Goal: Transaction & Acquisition: Book appointment/travel/reservation

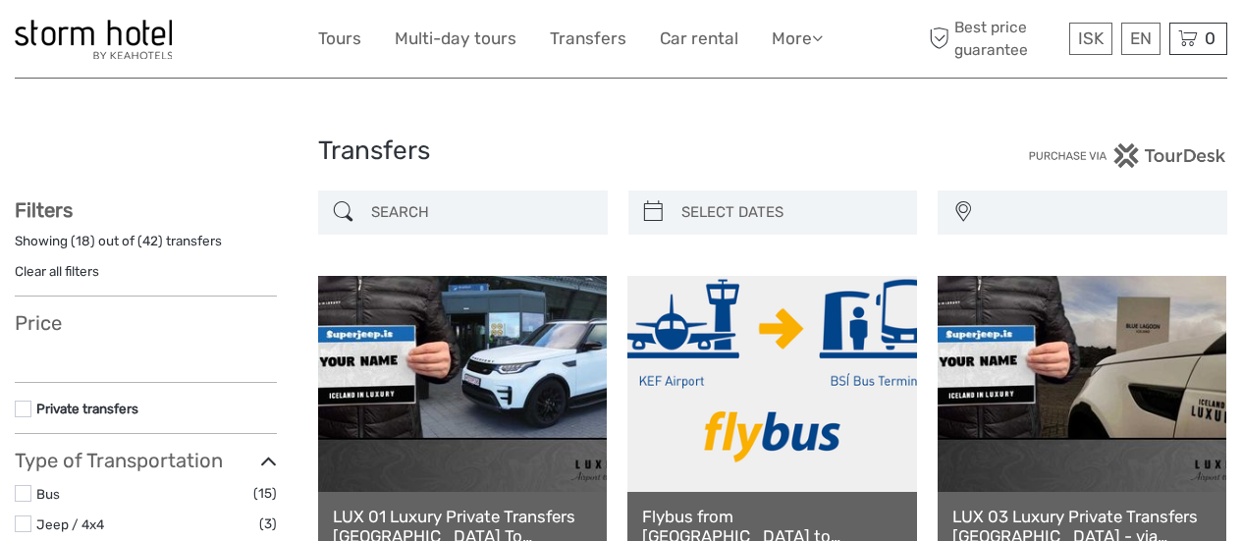
select select
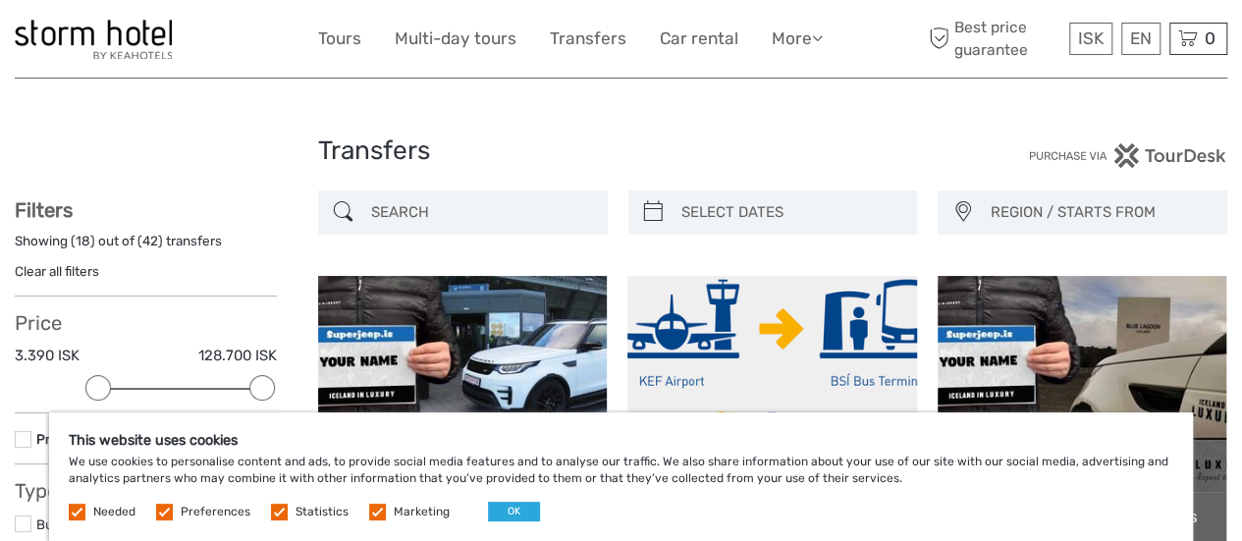
scroll to position [98, 0]
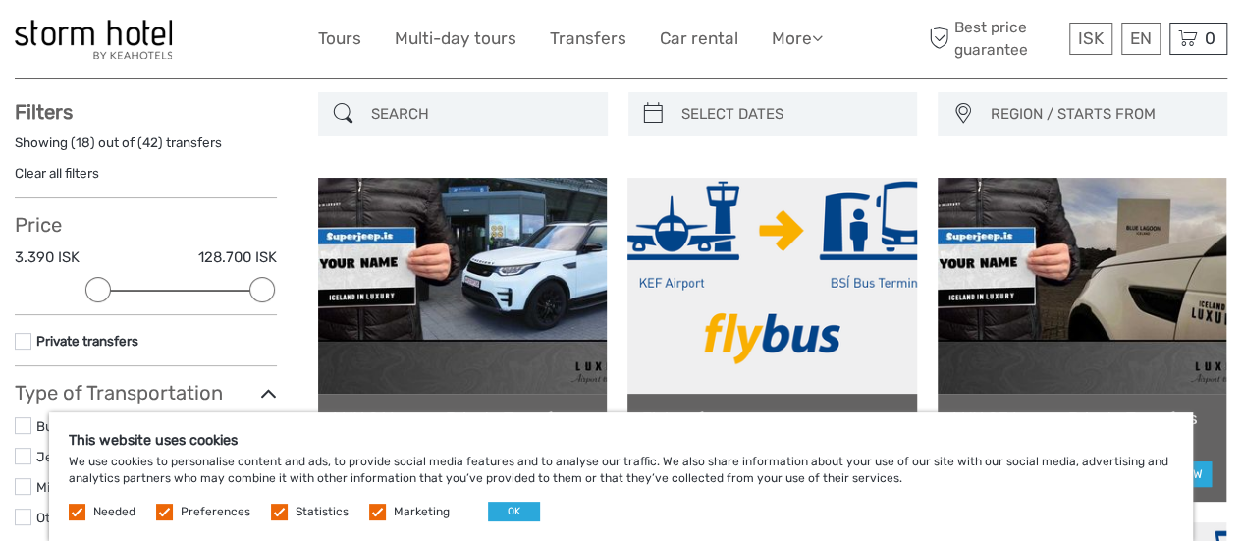
click at [75, 508] on label at bounding box center [77, 512] width 17 height 17
click at [206, 515] on label "Preferences" at bounding box center [216, 512] width 70 height 17
click at [0, 0] on input "checkbox" at bounding box center [0, 0] width 0 height 0
click at [291, 514] on span "Statistics" at bounding box center [311, 511] width 81 height 14
click at [277, 512] on label at bounding box center [279, 512] width 17 height 17
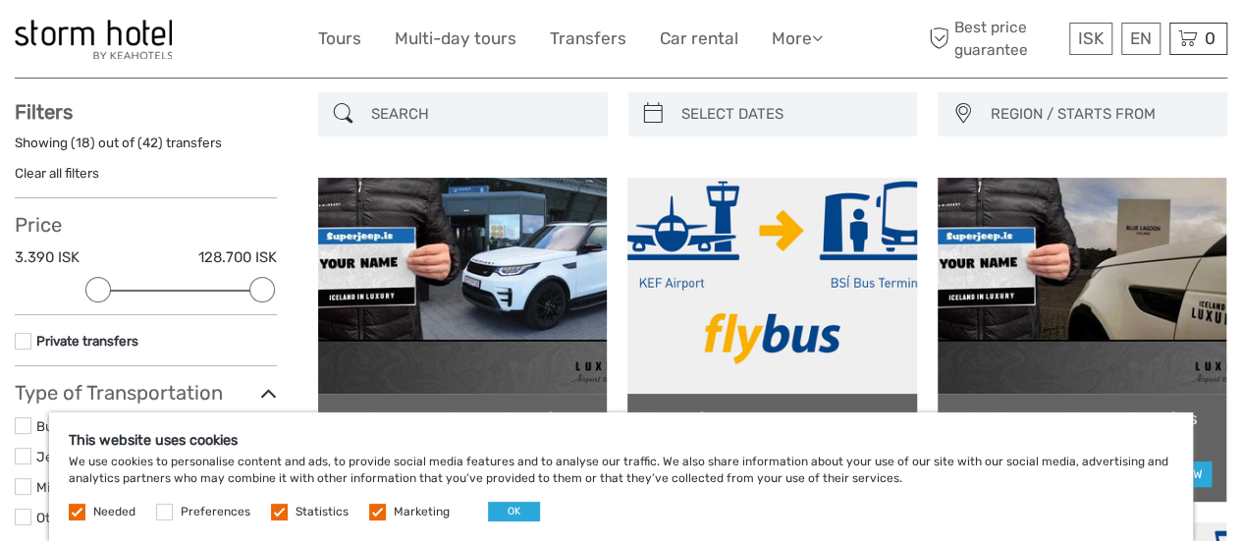
click at [0, 0] on input "checkbox" at bounding box center [0, 0] width 0 height 0
click at [374, 510] on label at bounding box center [377, 512] width 17 height 17
click at [0, 0] on input "checkbox" at bounding box center [0, 0] width 0 height 0
click at [81, 509] on label at bounding box center [77, 512] width 17 height 17
click at [493, 511] on button "OK" at bounding box center [514, 512] width 52 height 20
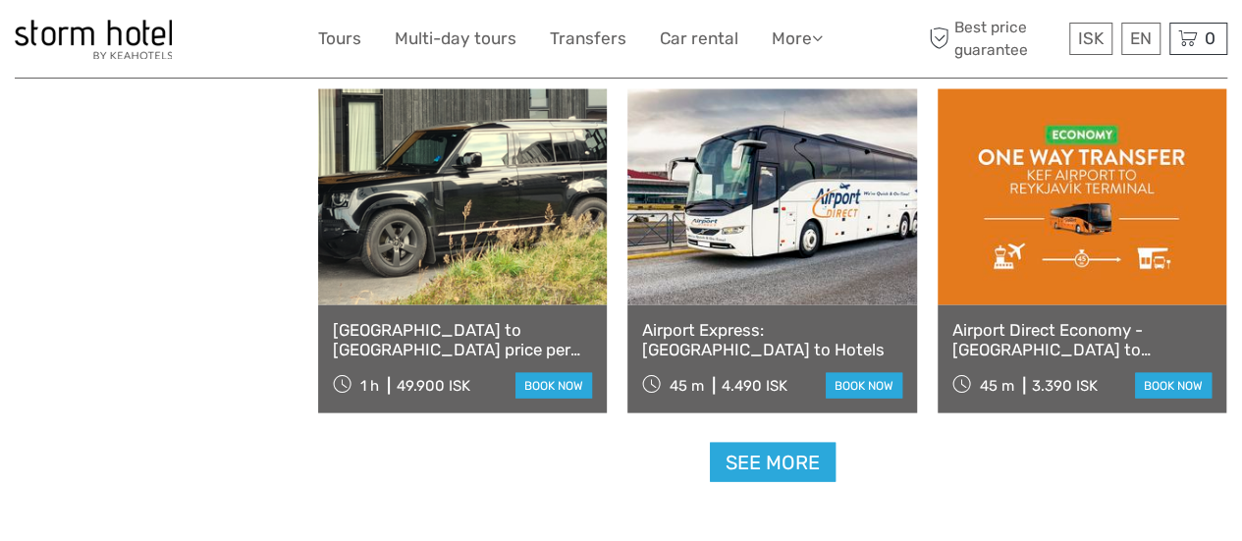
scroll to position [1866, 0]
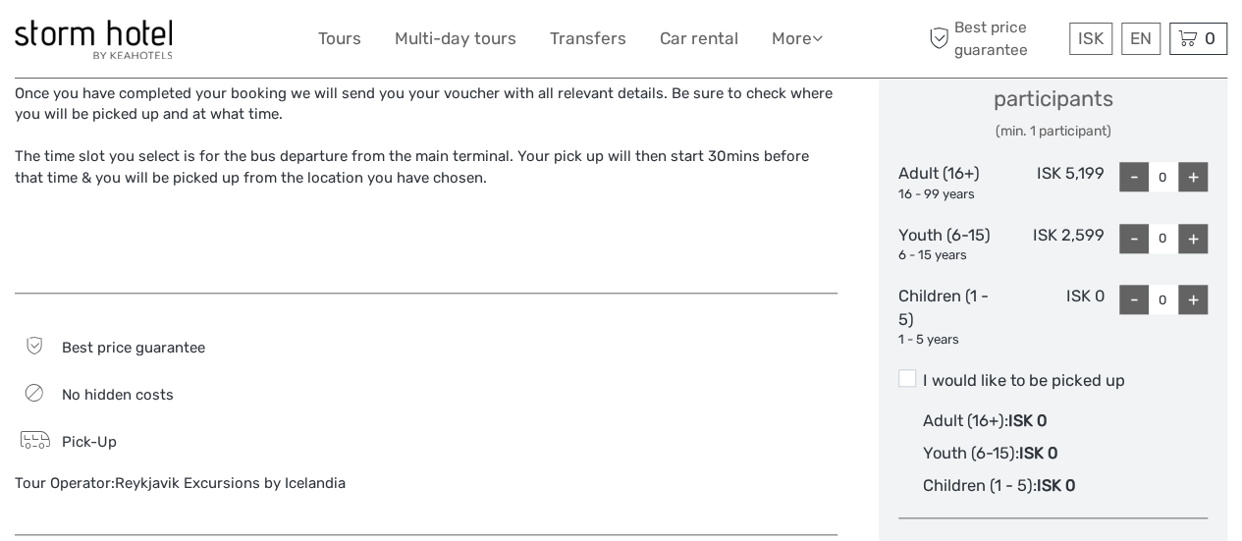
scroll to position [589, 0]
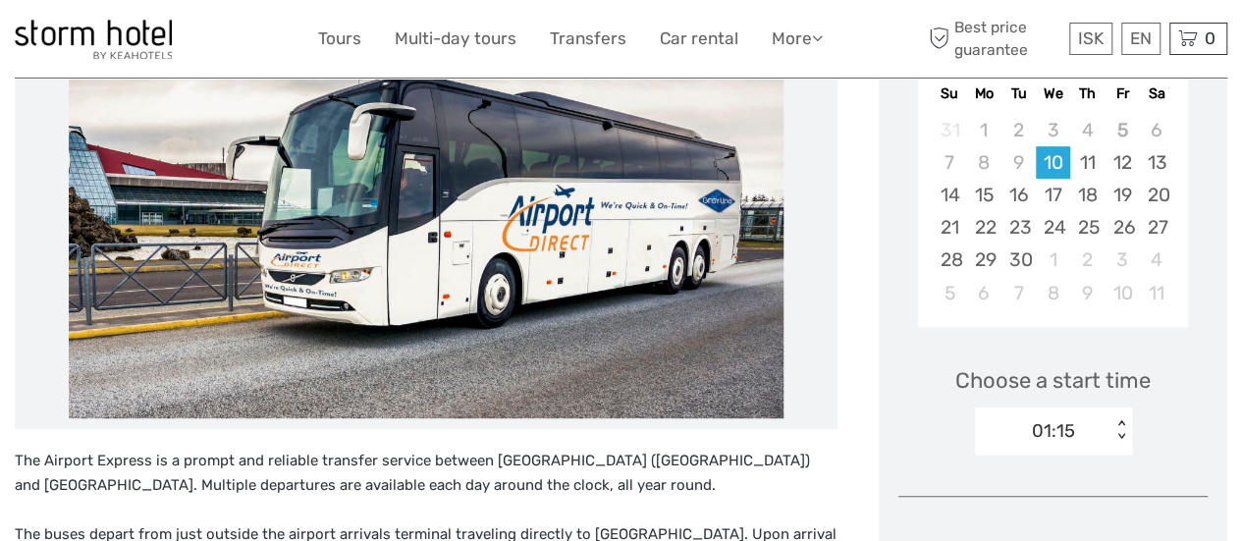
scroll to position [295, 0]
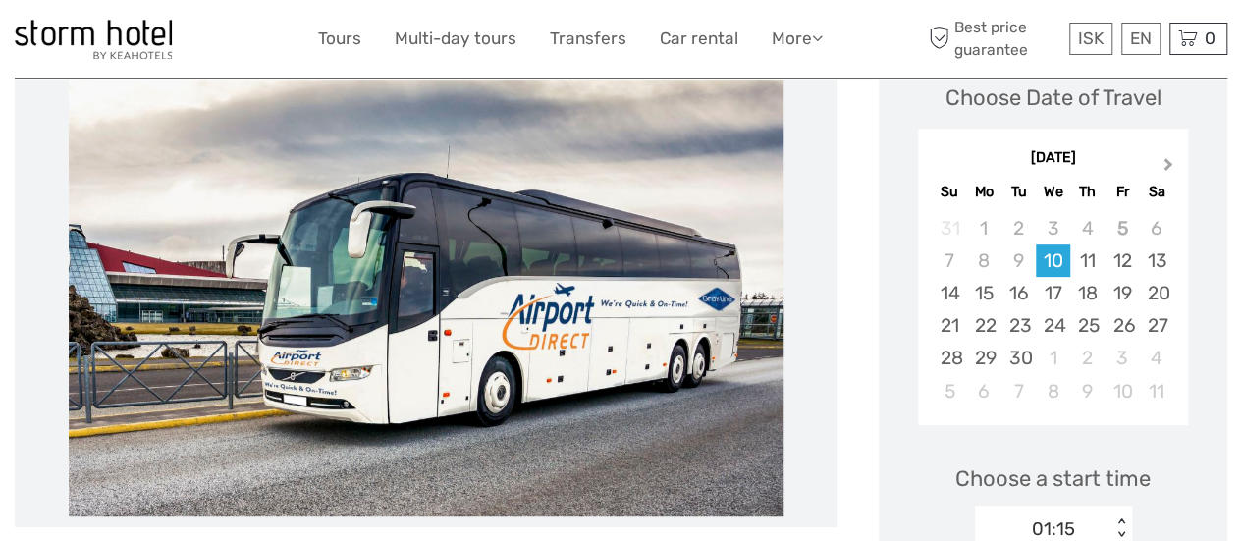
click at [1169, 163] on span "Next Month" at bounding box center [1169, 168] width 0 height 28
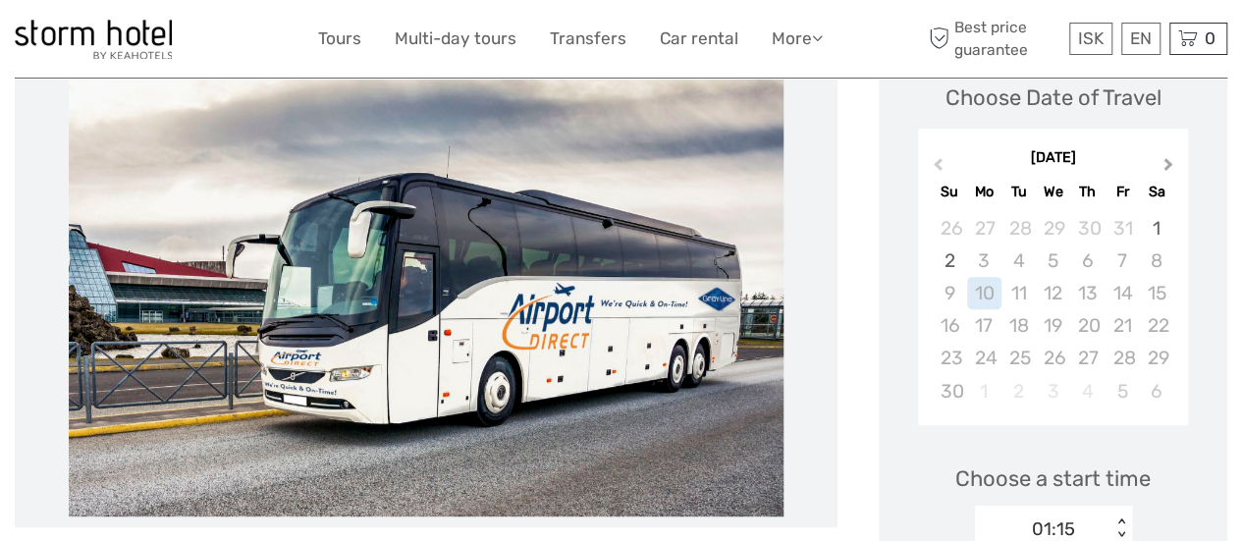
click at [1169, 163] on span "Next Month" at bounding box center [1169, 168] width 0 height 28
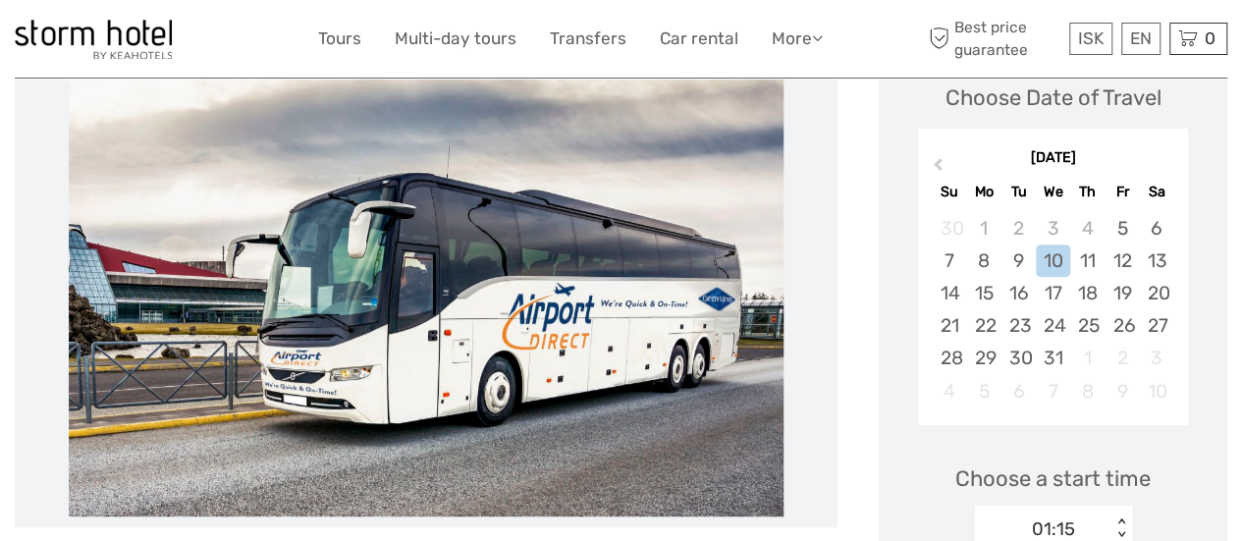
click at [1169, 163] on div "December 2025" at bounding box center [1053, 158] width 270 height 21
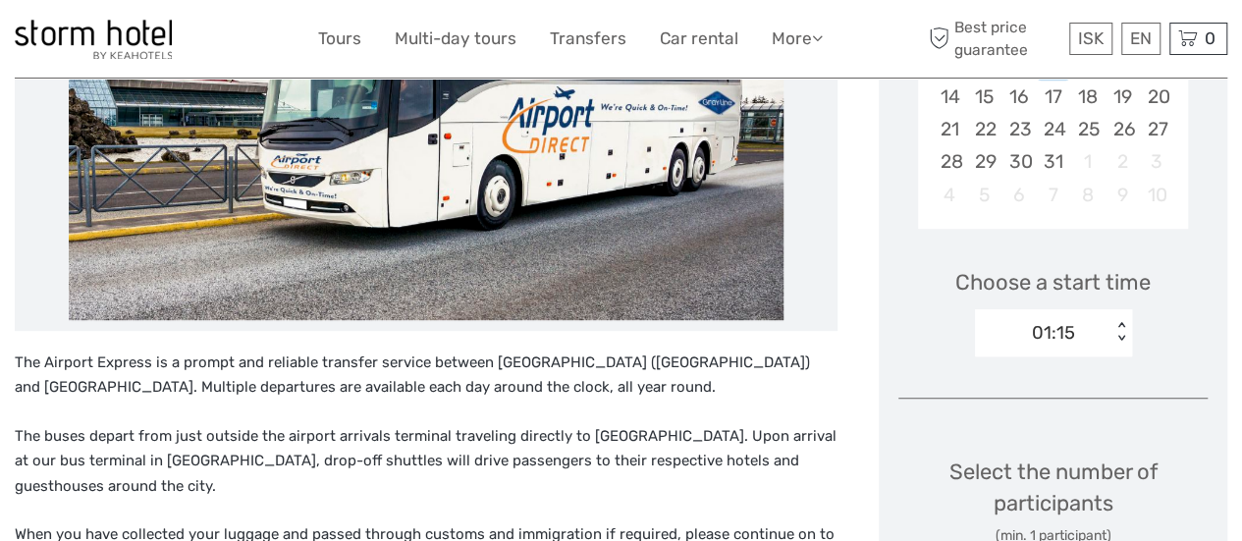
scroll to position [687, 0]
